Goal: Obtain resource: Obtain resource

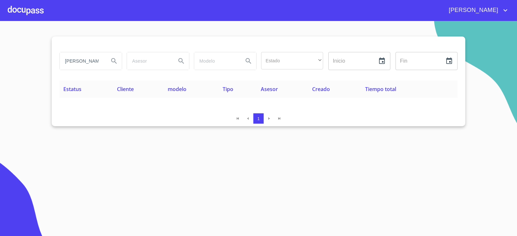
click at [85, 62] on input "[PERSON_NAME]" at bounding box center [82, 60] width 44 height 17
drag, startPoint x: 85, startPoint y: 63, endPoint x: 81, endPoint y: 70, distance: 8.2
click at [84, 67] on input "[PERSON_NAME]" at bounding box center [82, 60] width 44 height 17
click at [96, 63] on input "[PERSON_NAME] [PERSON_NAME]" at bounding box center [82, 60] width 44 height 17
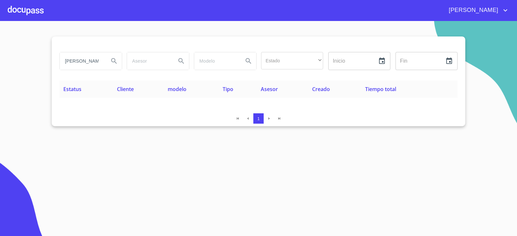
click at [96, 63] on input "[PERSON_NAME] [PERSON_NAME]" at bounding box center [82, 60] width 44 height 17
type input "CAFE [GEOGRAPHIC_DATA]"
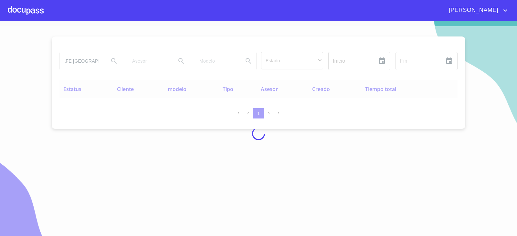
scroll to position [0, 0]
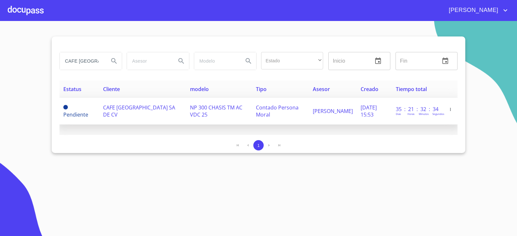
click at [283, 110] on span "Contado Persona Moral" at bounding box center [277, 111] width 43 height 14
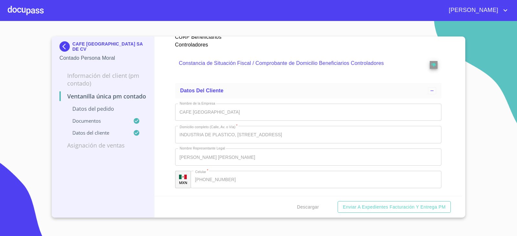
scroll to position [2498, 0]
click at [313, 207] on span "Descargar" at bounding box center [308, 207] width 22 height 8
click at [19, 137] on section "CAFE EL MARINO DE JALISCO SA DE CV Contado Persona Moral Información del Client…" at bounding box center [258, 128] width 517 height 215
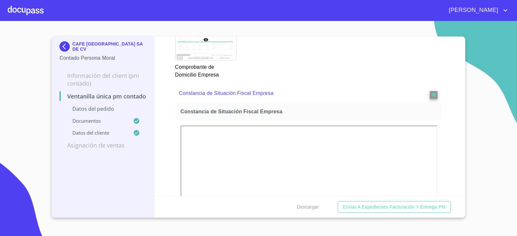
scroll to position [872, 0]
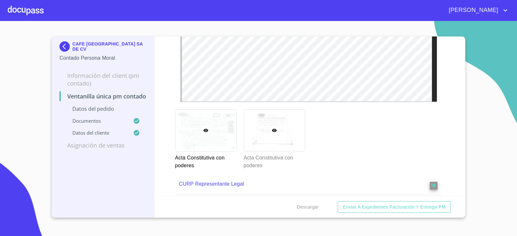
click at [275, 142] on div at bounding box center [274, 130] width 61 height 41
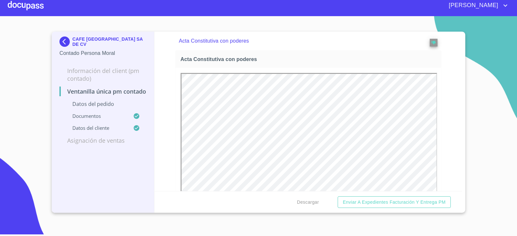
scroll to position [0, 0]
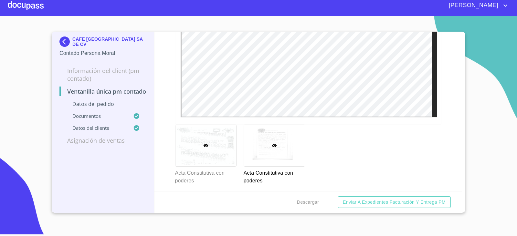
click at [211, 150] on div at bounding box center [205, 145] width 61 height 41
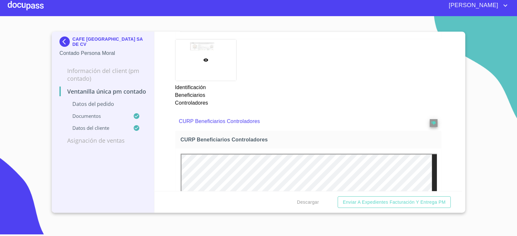
scroll to position [1981, 0]
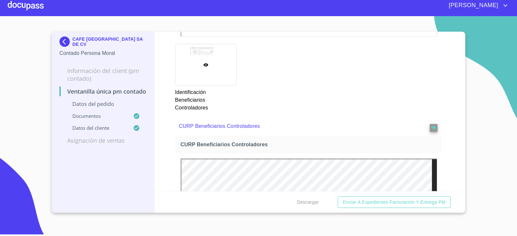
click at [510, 51] on section "CAFE EL MARINO DE JALISCO SA DE CV Contado Persona Moral Información del Client…" at bounding box center [258, 123] width 517 height 215
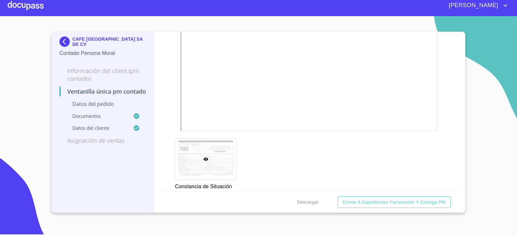
scroll to position [819, 0]
